Goal: Transaction & Acquisition: Purchase product/service

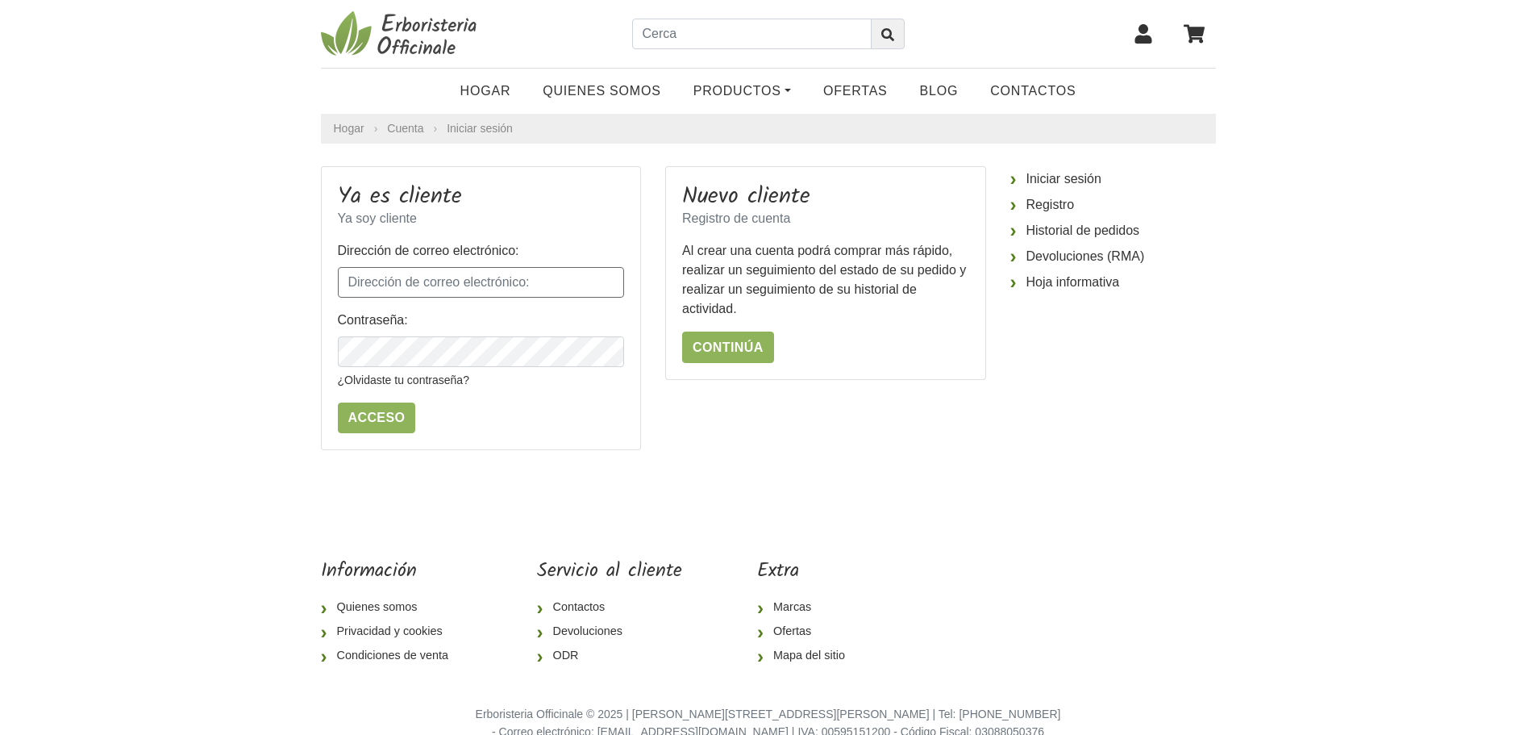
click at [389, 275] on input "Dirección de correo electrónico:" at bounding box center [481, 282] width 287 height 31
type input "[EMAIL_ADDRESS][DOMAIN_NAME]"
click at [606, 353] on icon "button" at bounding box center [610, 352] width 16 height 16
click at [377, 422] on input "Acceso" at bounding box center [377, 417] width 78 height 31
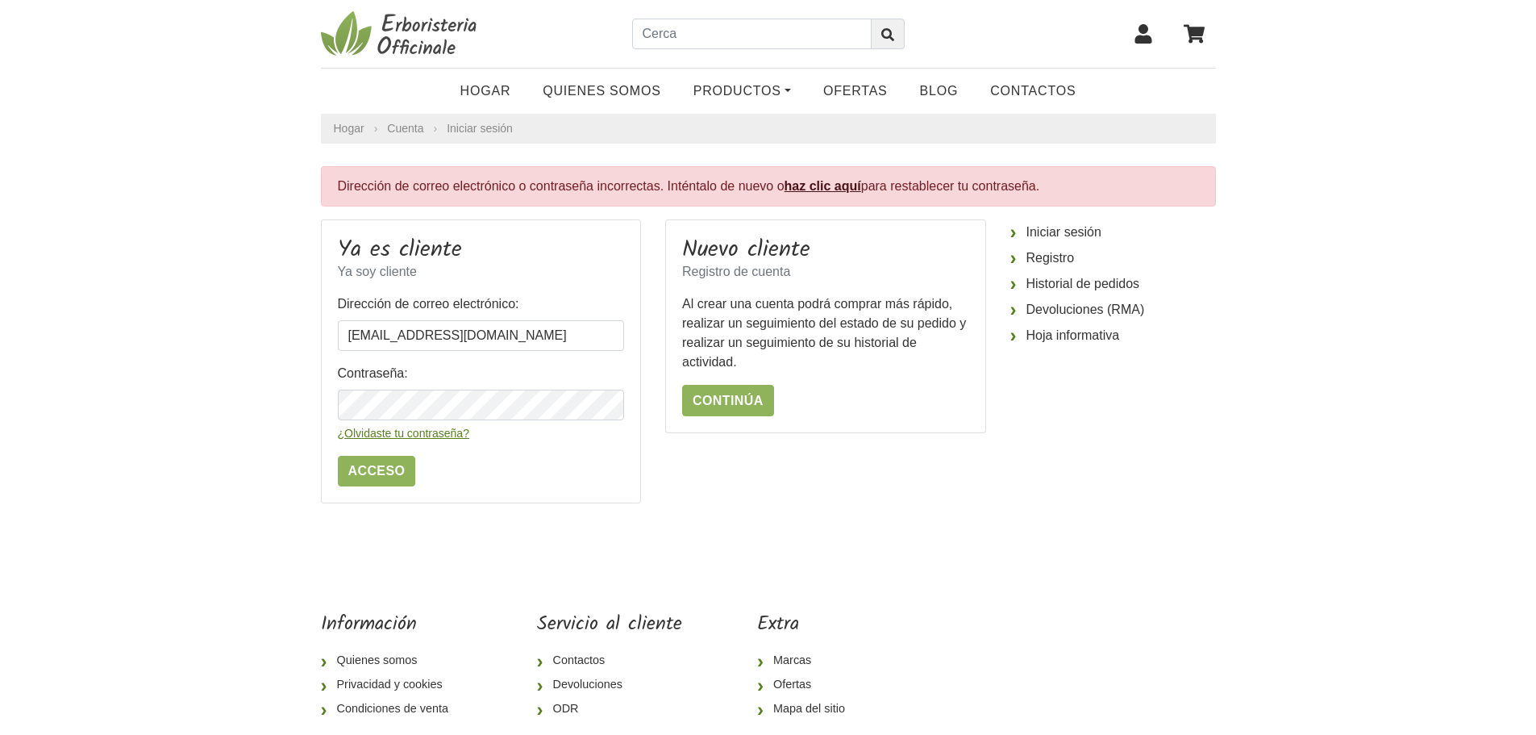
click at [441, 434] on font "¿Olvidaste tu contraseña?" at bounding box center [403, 433] width 131 height 13
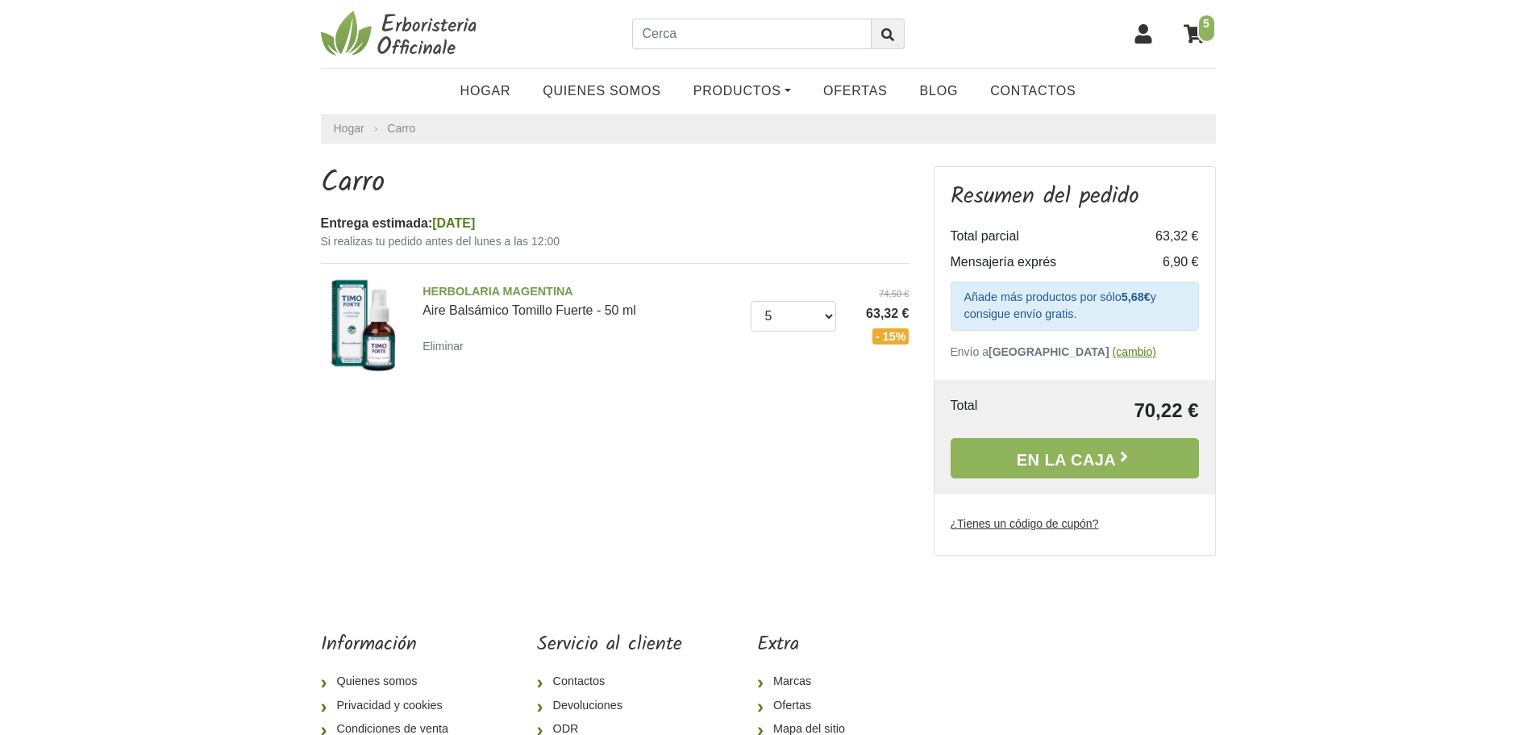
click at [1112, 355] on font "(cambio)" at bounding box center [1134, 351] width 44 height 13
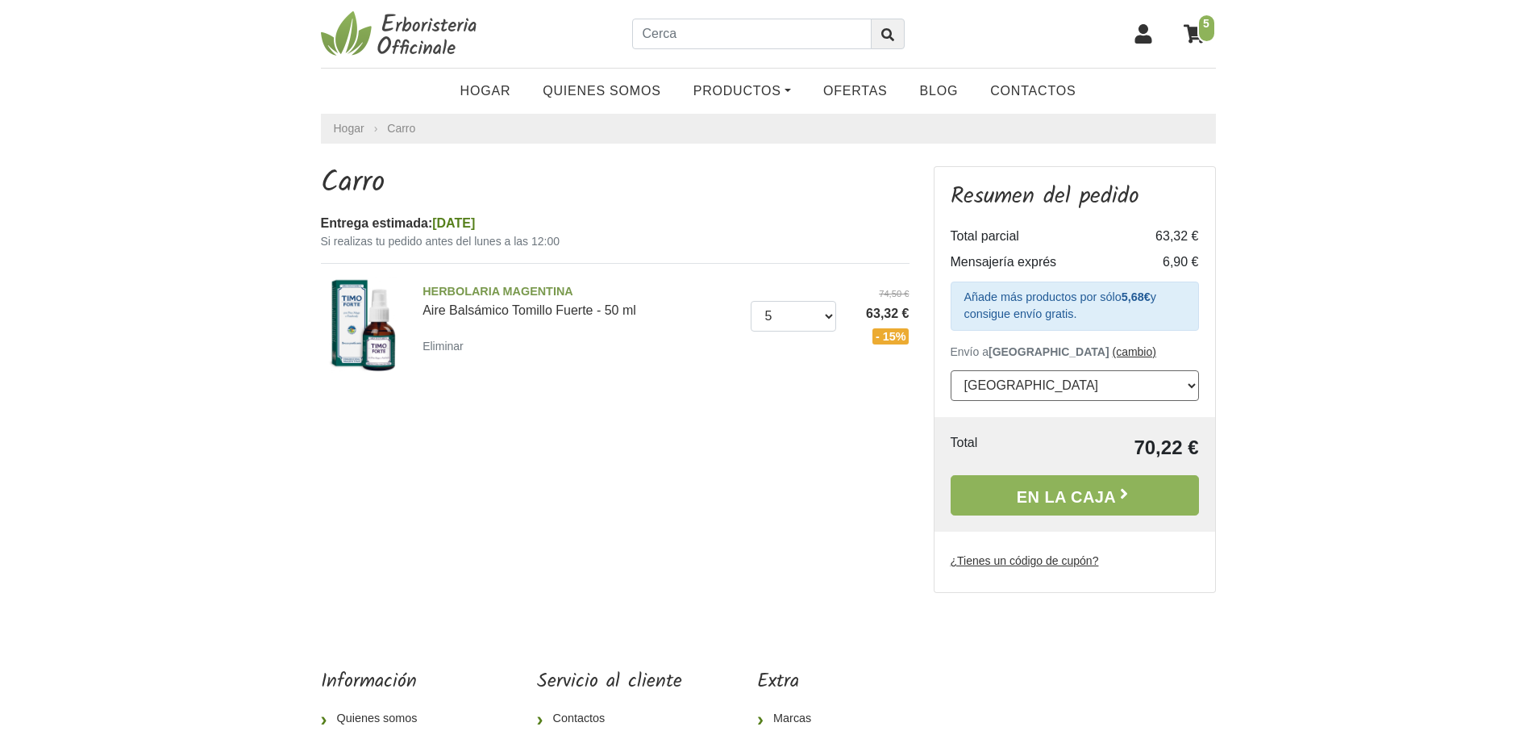
click at [1191, 386] on select "--- Seleccionar --- Austria Bélgica Bulgaria Croacia República Checa Dinamarca …" at bounding box center [1075, 385] width 248 height 31
select select "195"
click at [951, 370] on select "--- Seleccionar --- Austria Bélgica Bulgaria Croacia República Checa Dinamarca …" at bounding box center [1075, 385] width 248 height 31
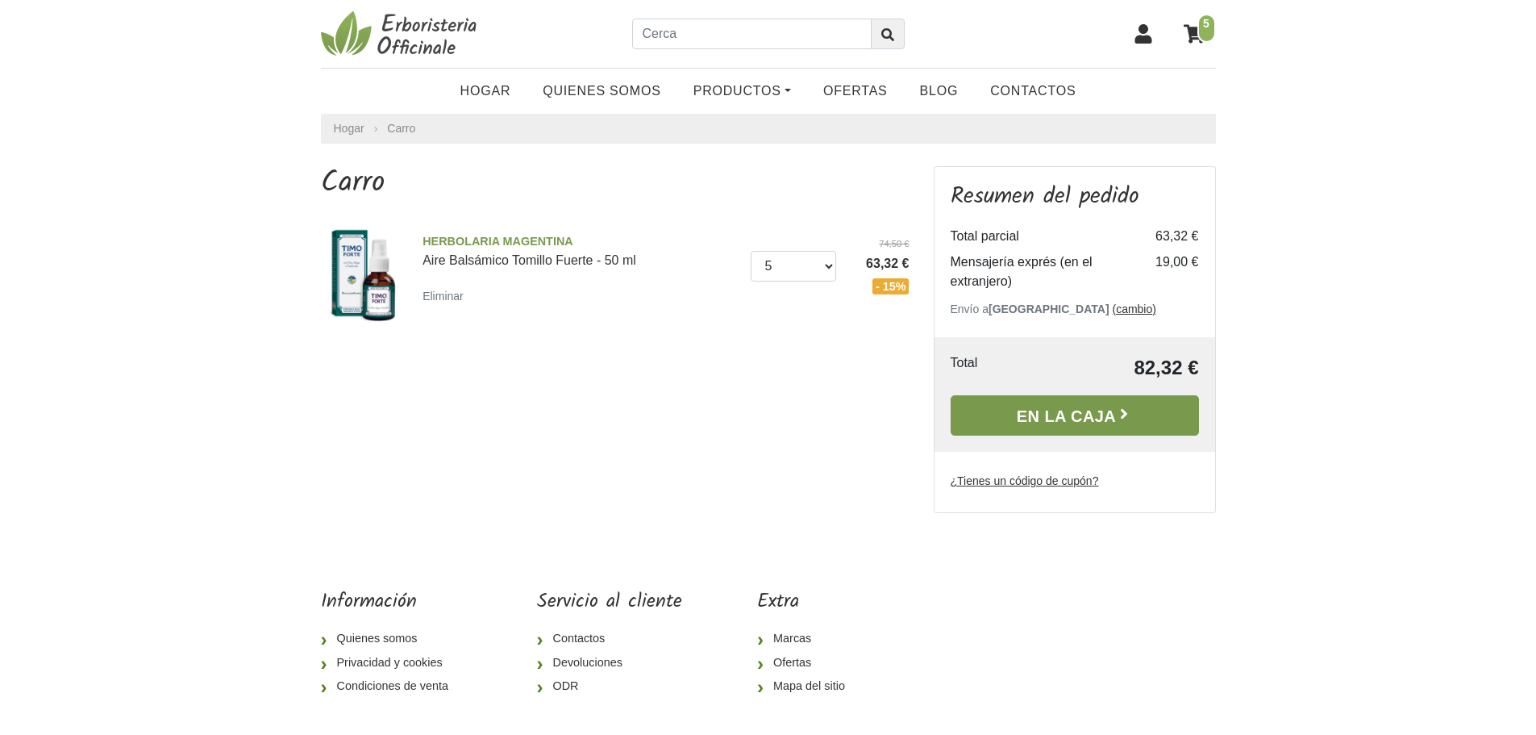
click at [1069, 420] on font "En la caja" at bounding box center [1066, 416] width 99 height 18
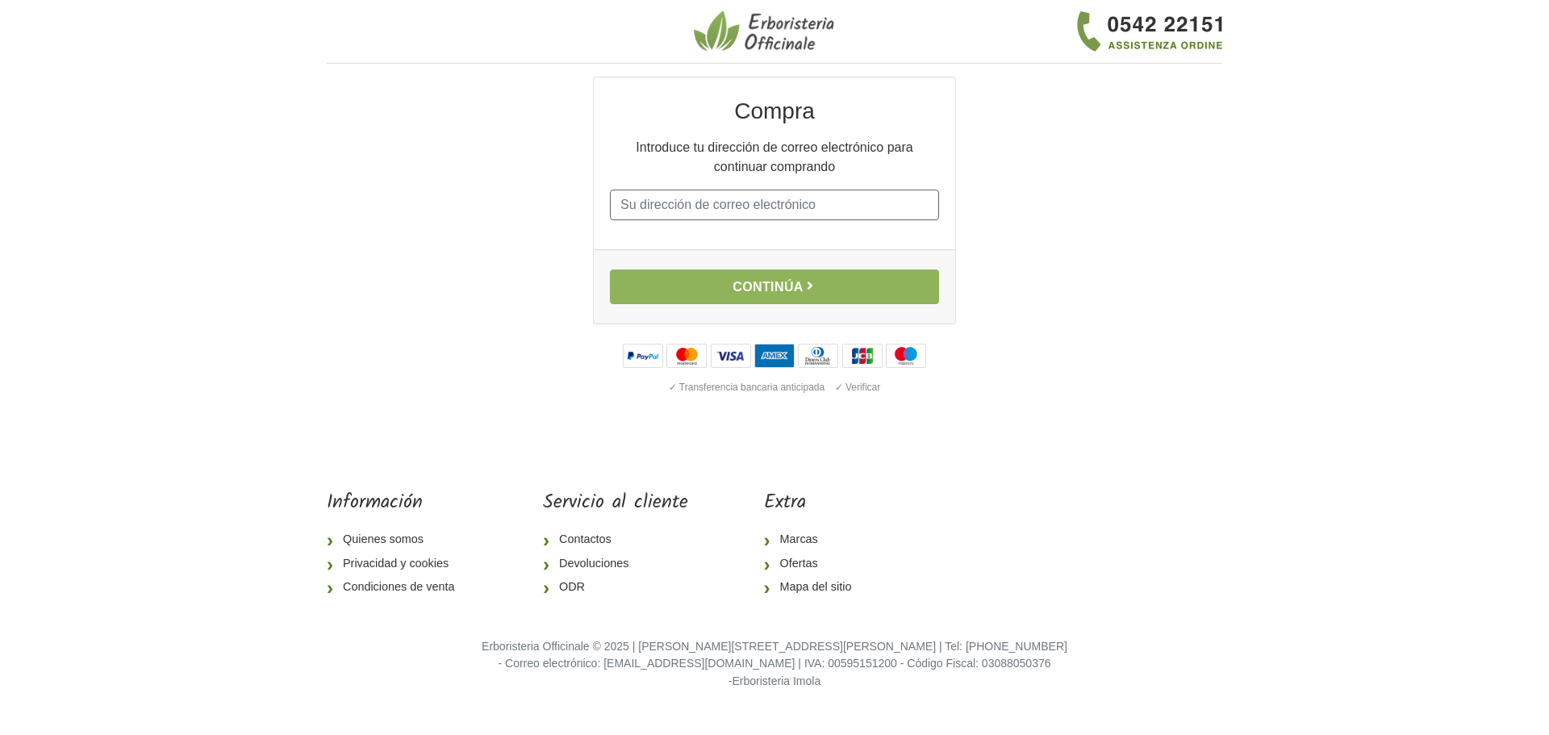
click at [669, 207] on input "Correo electrónico" at bounding box center [774, 205] width 329 height 31
type input "[EMAIL_ADDRESS][DOMAIN_NAME]"
click at [768, 290] on font "Continúa" at bounding box center [767, 287] width 71 height 14
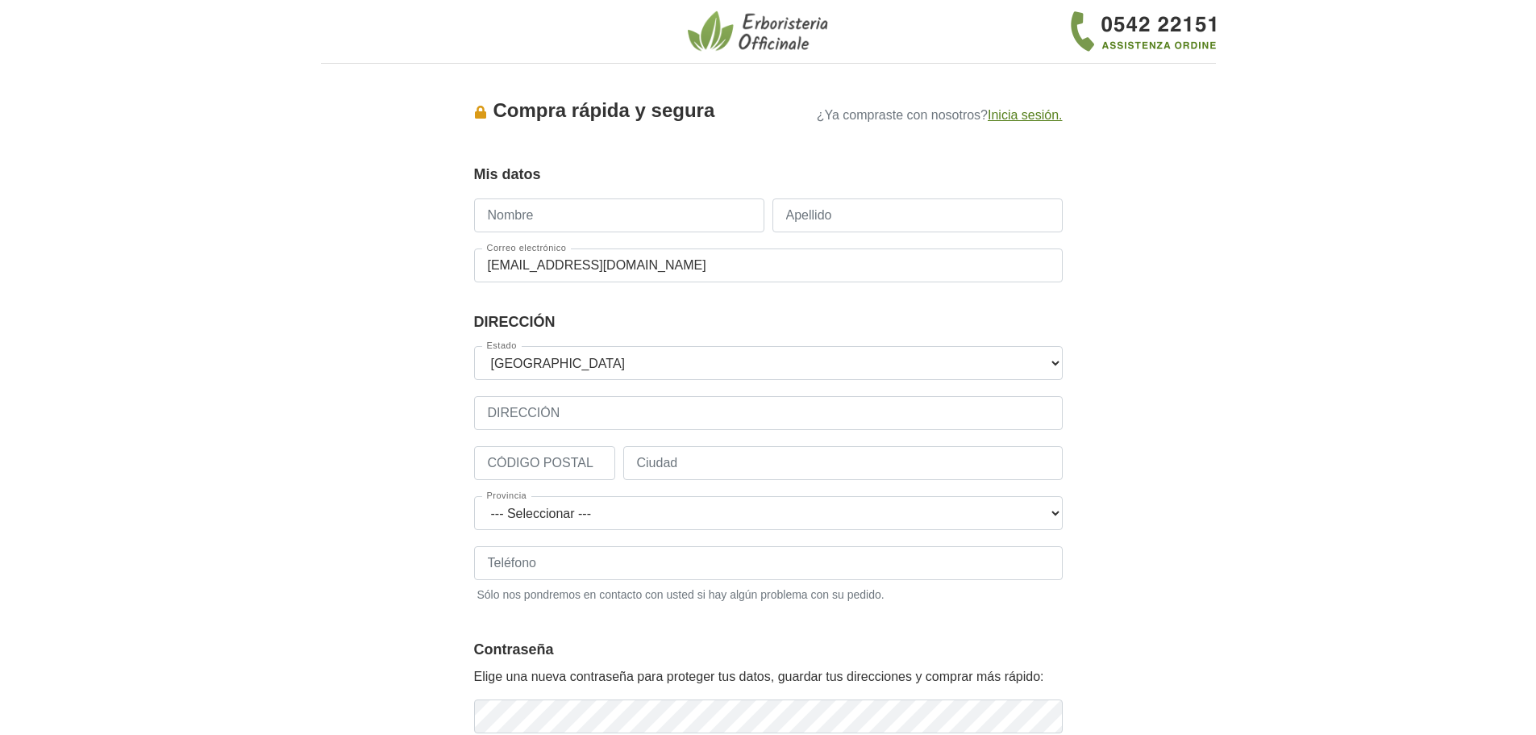
click at [627, 219] on input "Nombre" at bounding box center [619, 215] width 290 height 34
type input "Elías"
type input "[PERSON_NAME]"
type input "608491777"
click at [868, 219] on input "[PERSON_NAME]" at bounding box center [918, 215] width 290 height 34
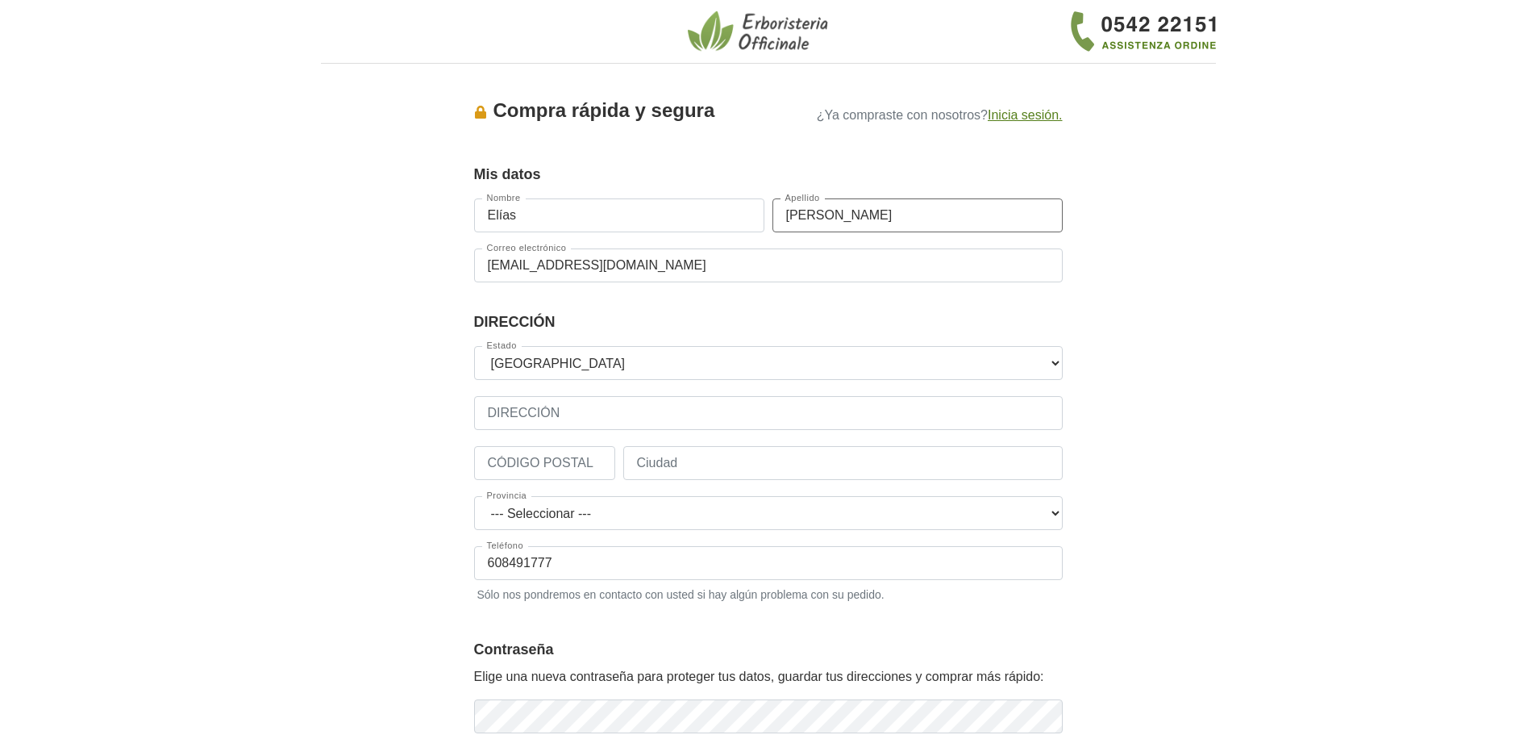
type input "[PERSON_NAME]"
click at [615, 413] on input "DIRECCIÓN" at bounding box center [768, 413] width 589 height 34
type input "Luis Quintanilla Isasi, portal 2A - piso 5C"
type input "39011"
type input "Santander"
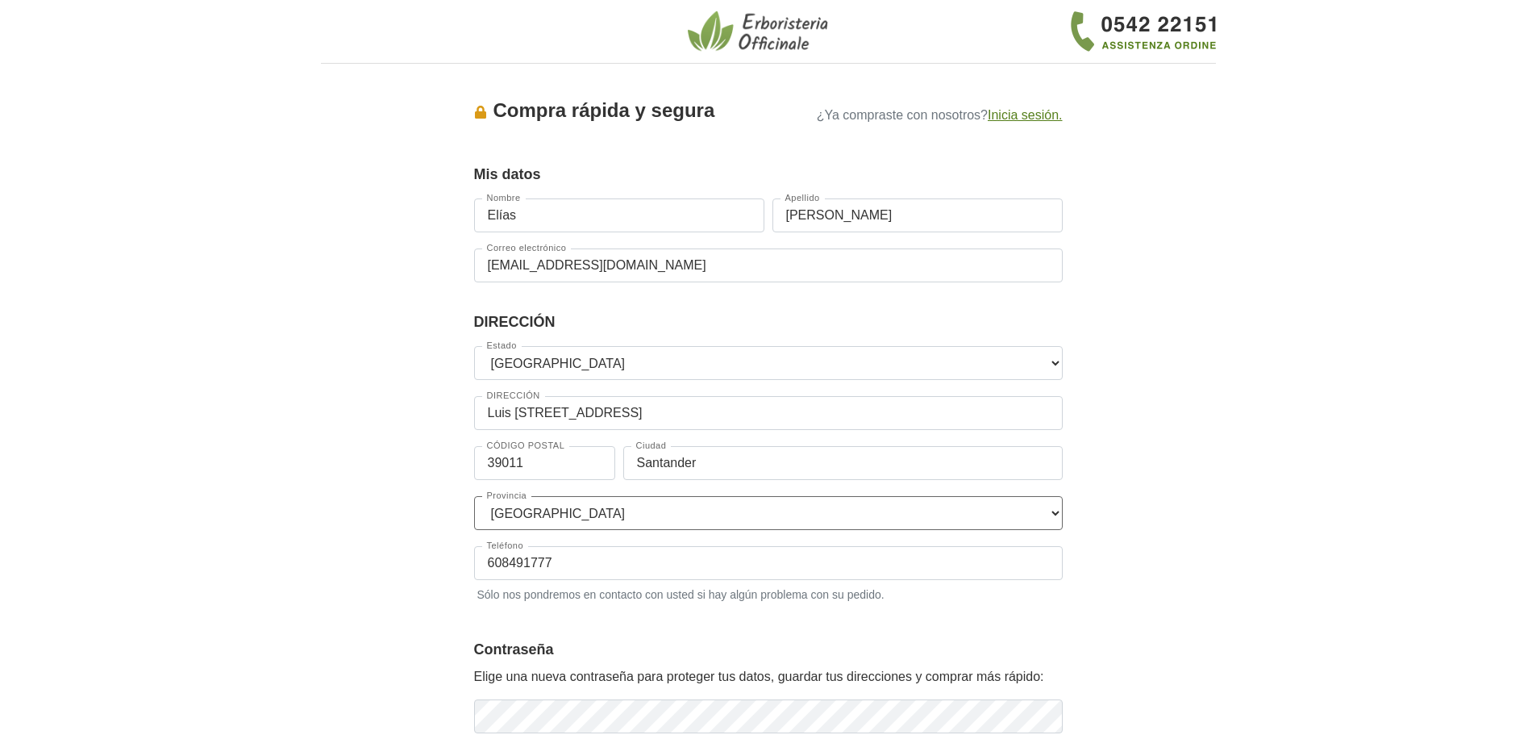
click at [1058, 515] on select "--- Seleccionar --- Álava Ávila Albacete Alicante Almería Asturias Badajoz Isla…" at bounding box center [768, 513] width 589 height 34
select select "2983"
click at [474, 496] on select "--- Seleccionar --- Álava Ávila Albacete Alicante Almería Asturias Badajoz Isla…" at bounding box center [768, 513] width 589 height 34
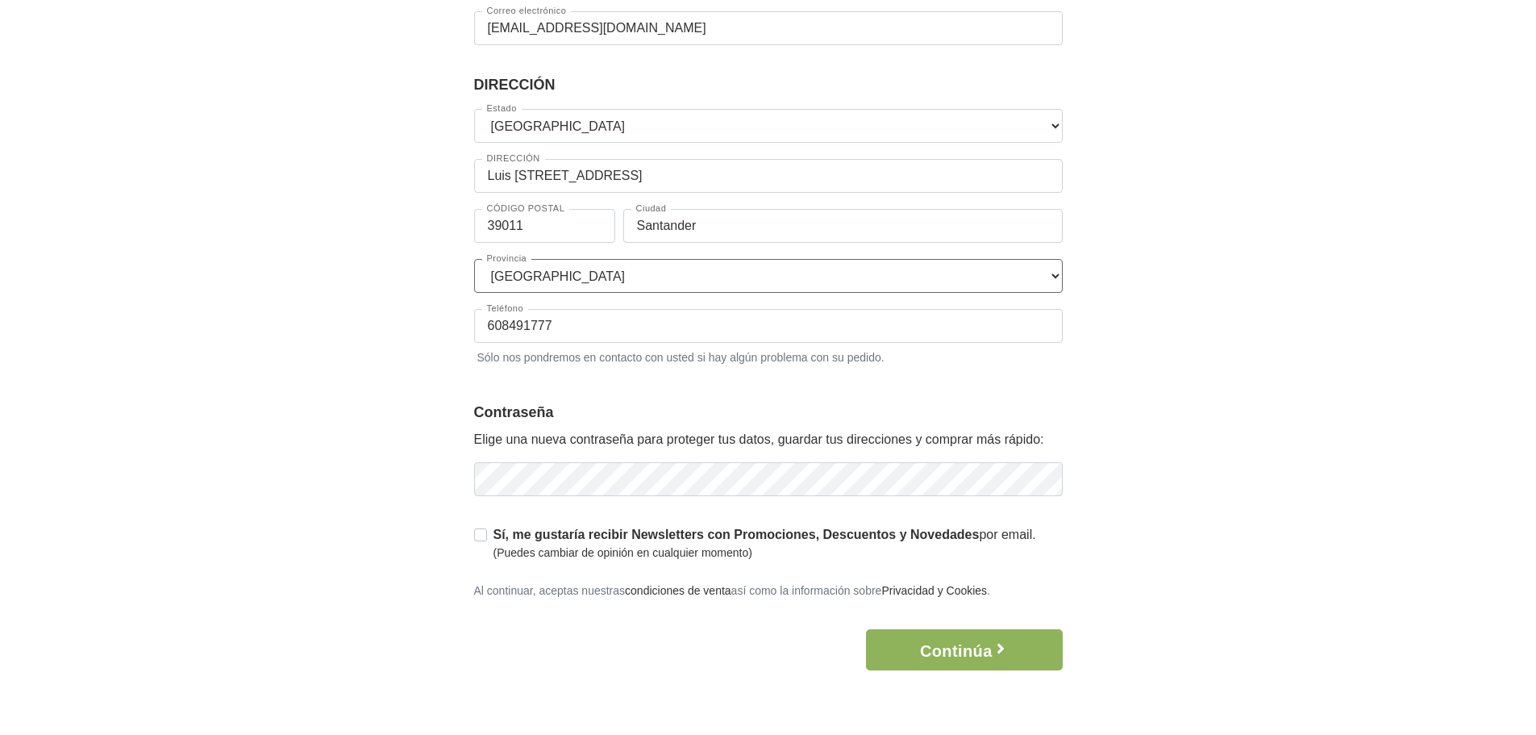
scroll to position [242, 0]
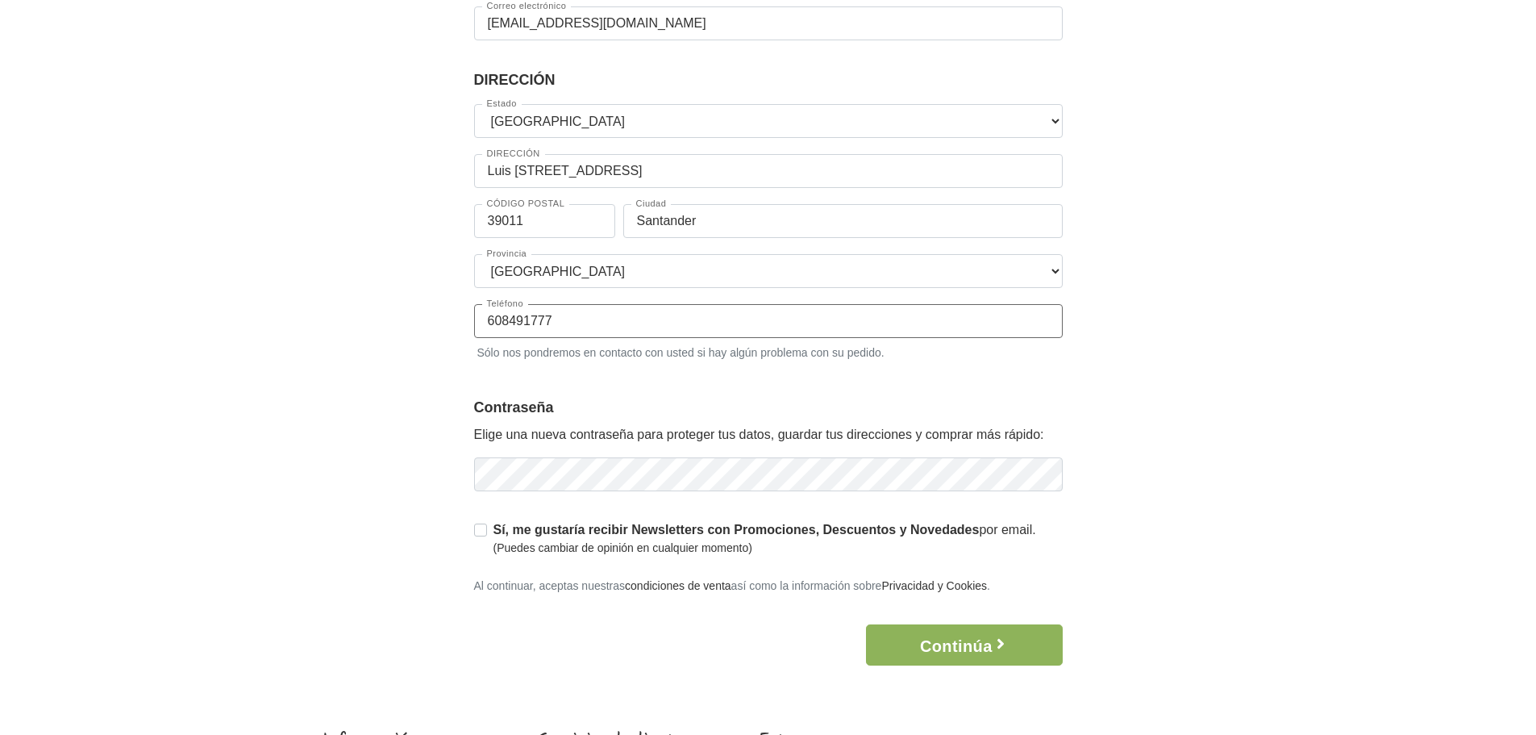
click at [483, 319] on input "608491777" at bounding box center [768, 321] width 589 height 34
type input "+34608491777"
click at [1037, 408] on legend "Contraseña" at bounding box center [768, 408] width 589 height 22
click at [1041, 469] on icon "button" at bounding box center [1048, 474] width 16 height 16
click at [905, 644] on button "Continúa" at bounding box center [964, 644] width 196 height 41
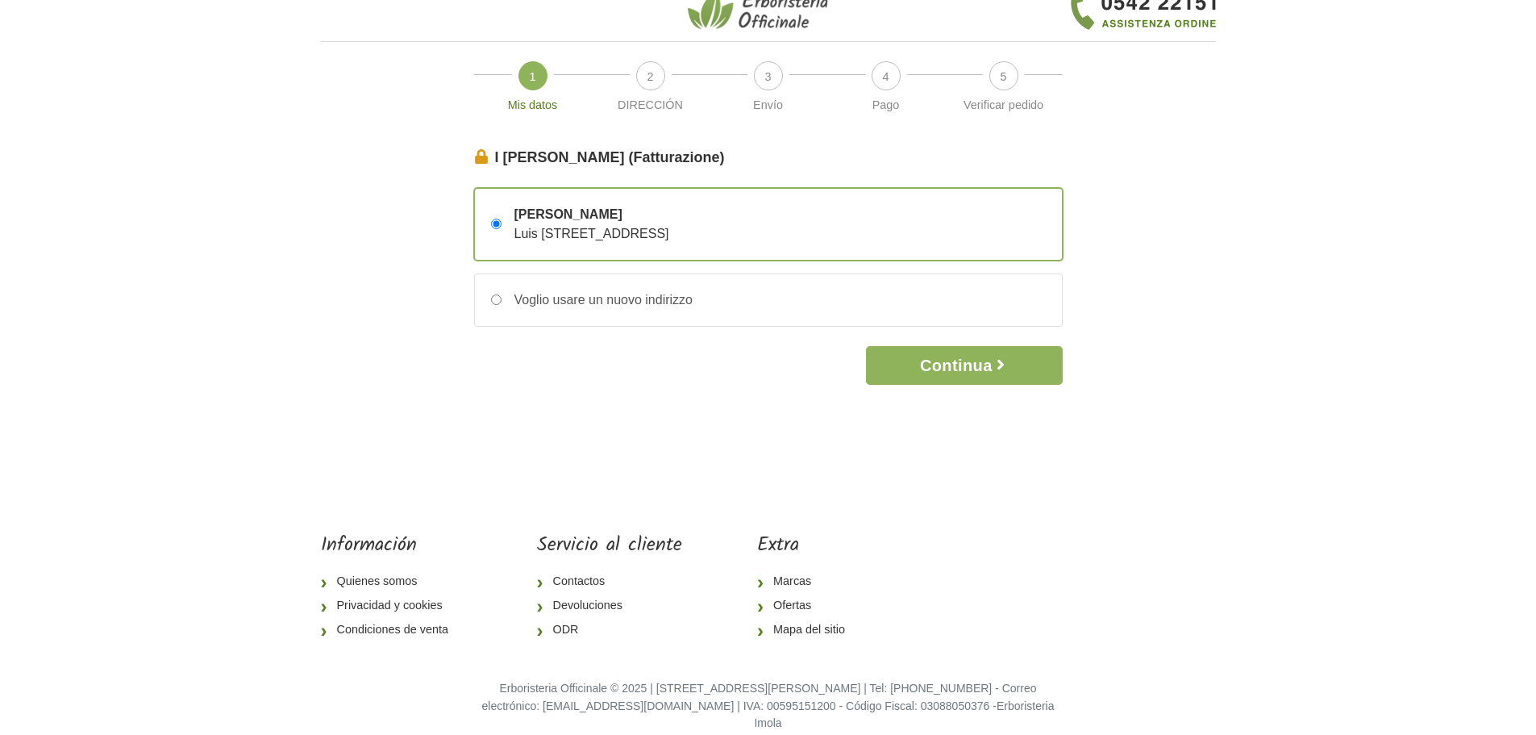
scroll to position [27, 0]
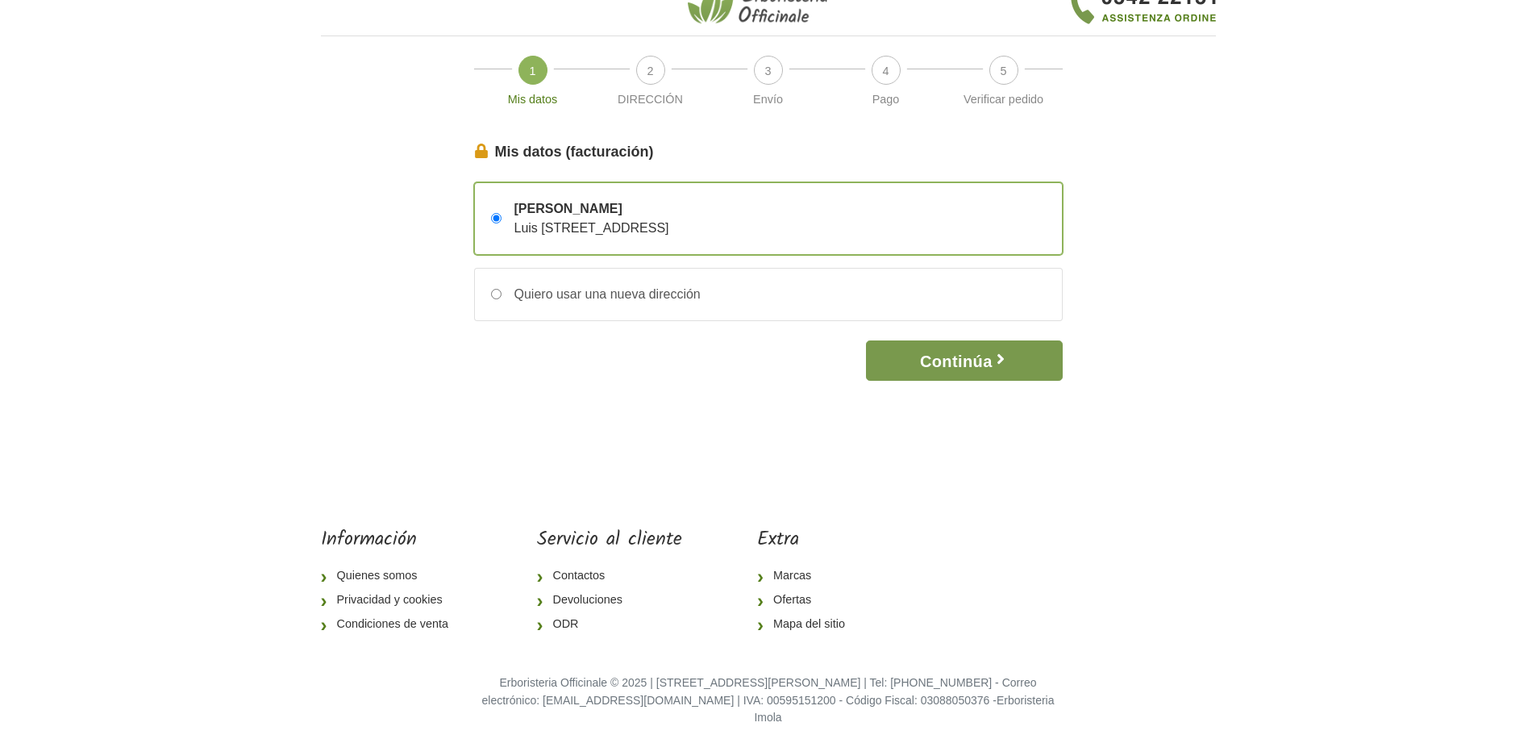
click at [948, 358] on font "Continúa" at bounding box center [956, 361] width 73 height 18
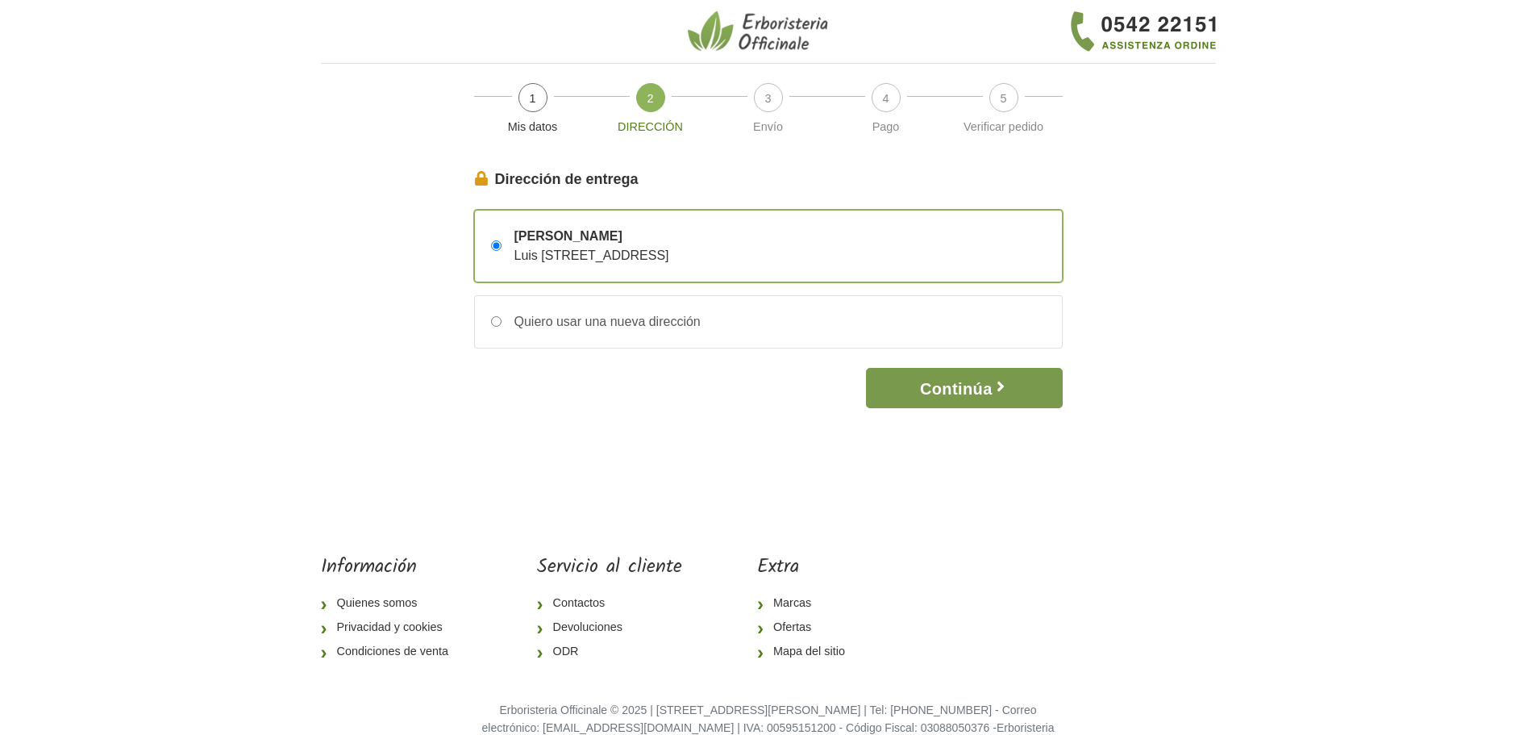
click at [932, 398] on font "Continúa" at bounding box center [956, 389] width 73 height 18
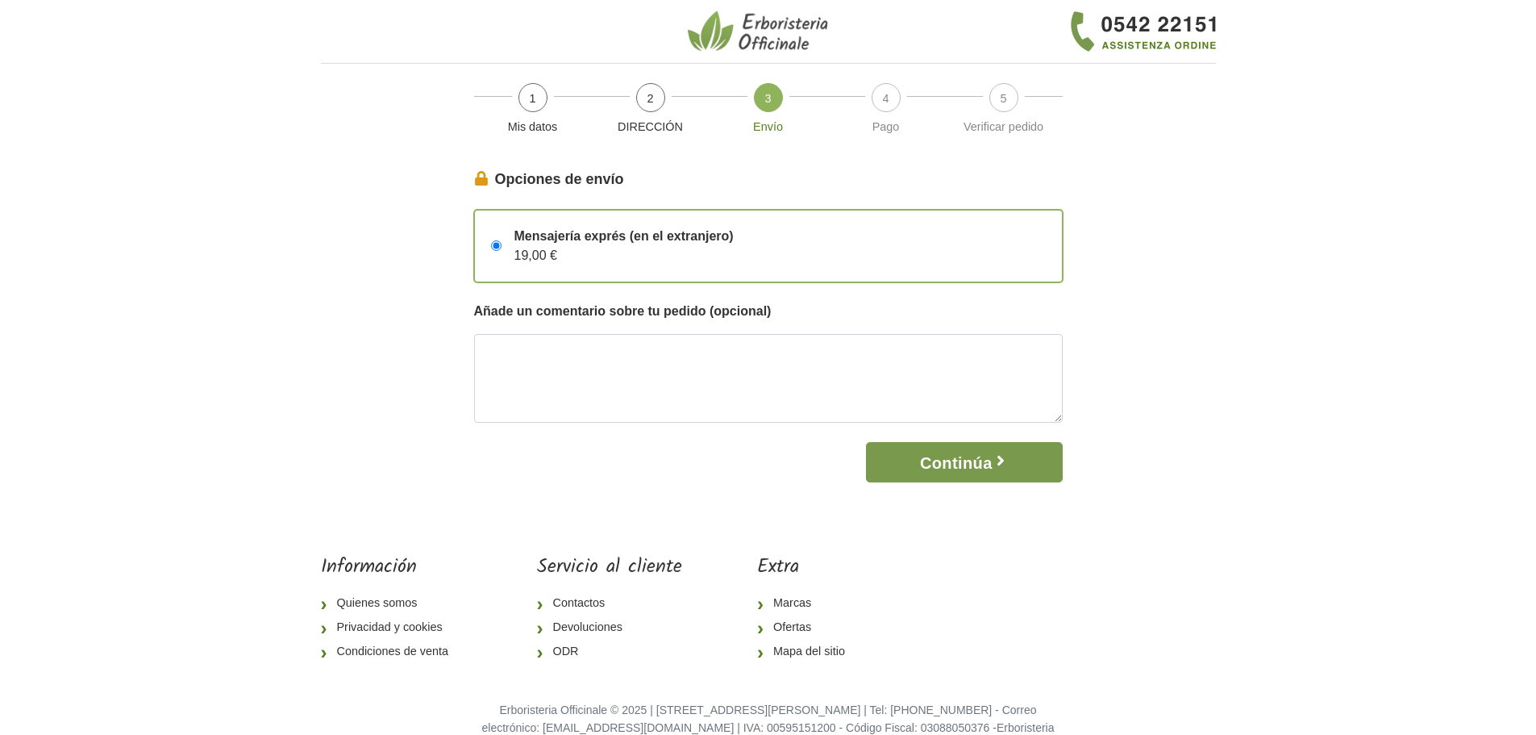
click at [989, 464] on font "Continúa" at bounding box center [956, 463] width 73 height 18
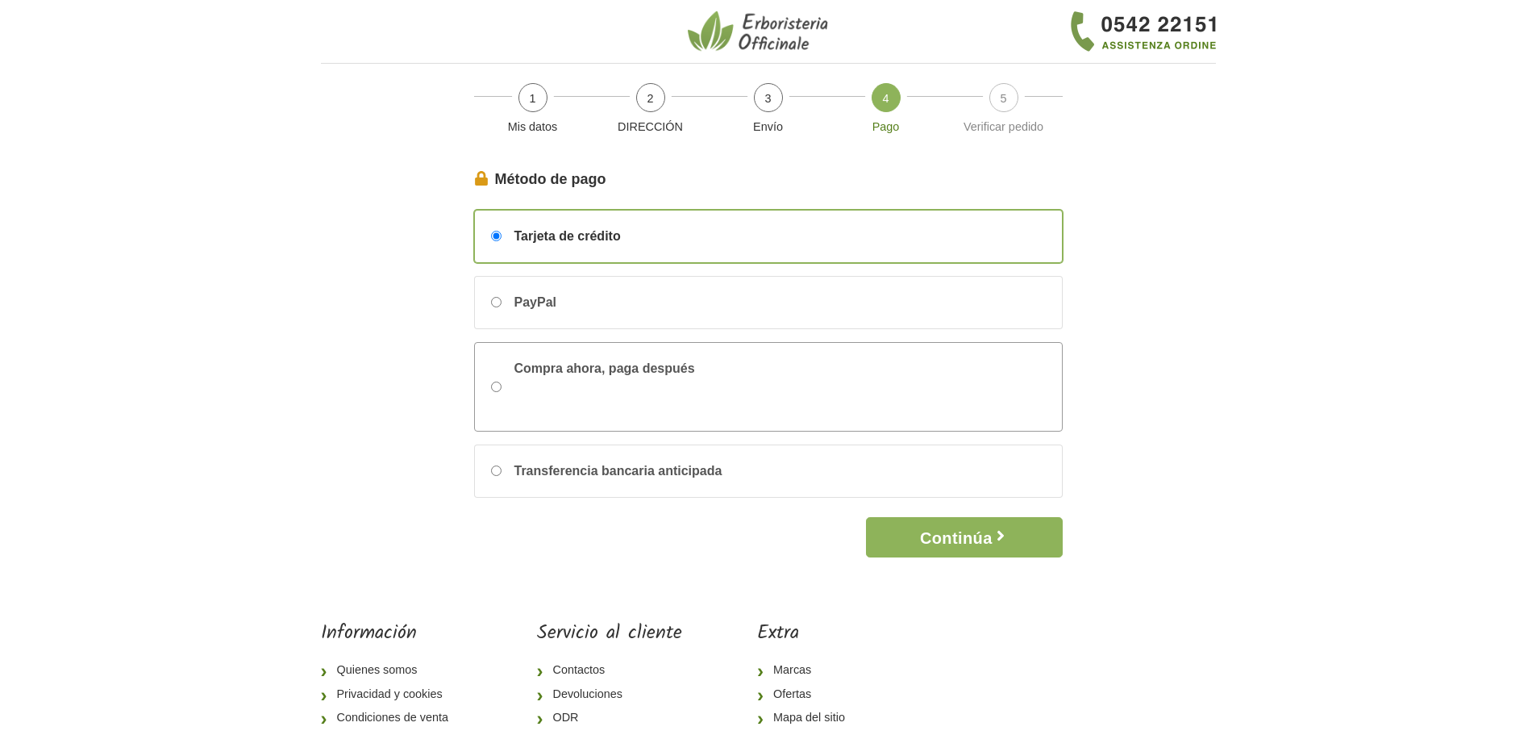
click at [496, 389] on input "Compra ahora, paga después" at bounding box center [496, 386] width 10 height 10
radio input "true"
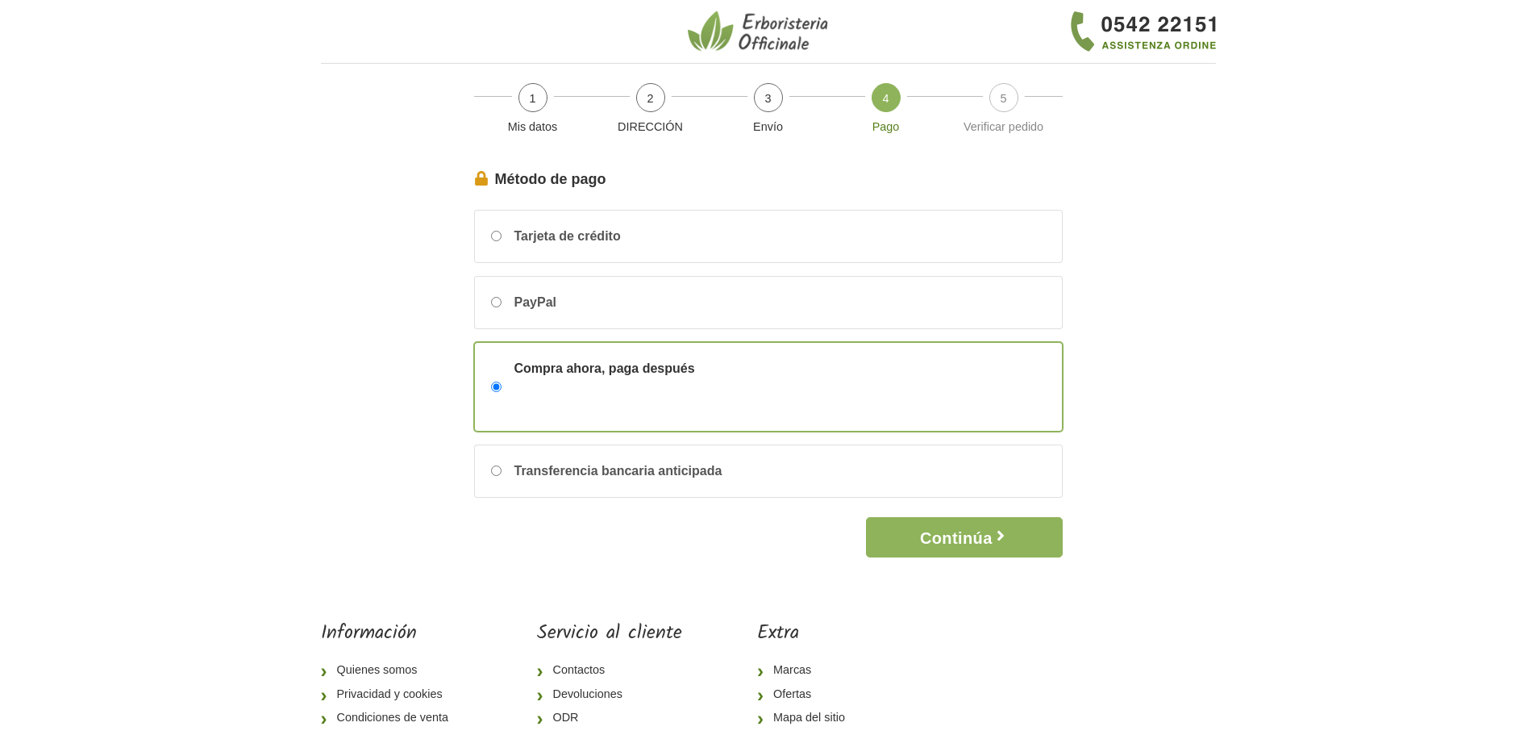
click at [798, 35] on img at bounding box center [760, 32] width 145 height 44
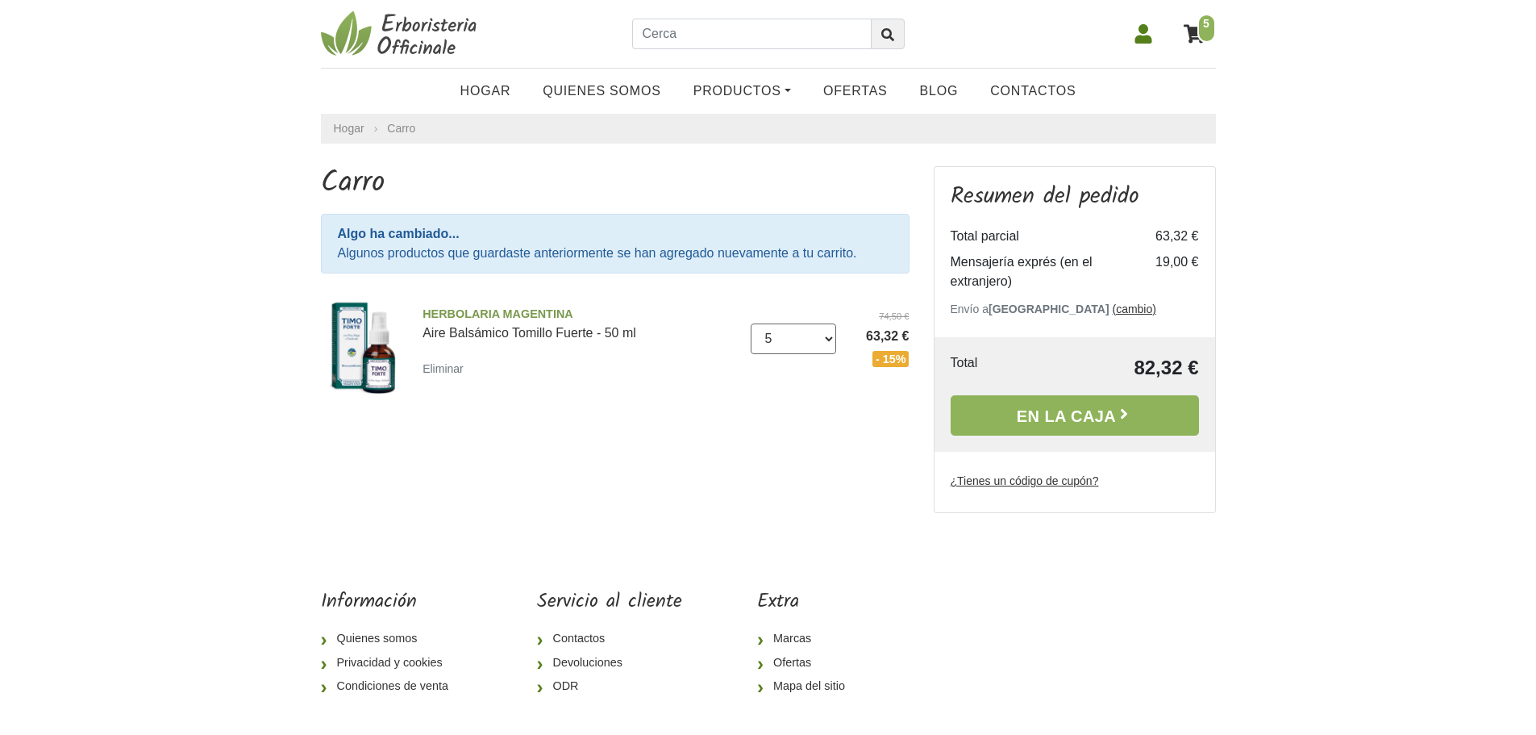
click at [830, 337] on select "0 (Quitar) 1 2 3 4 5" at bounding box center [793, 338] width 85 height 31
click at [1286, 358] on body "5 Hogar Quienes somos Productos Terapia de ajuste Caramelos, regaliz, edulcoran…" at bounding box center [768, 407] width 1536 height 815
